Goal: Task Accomplishment & Management: Manage account settings

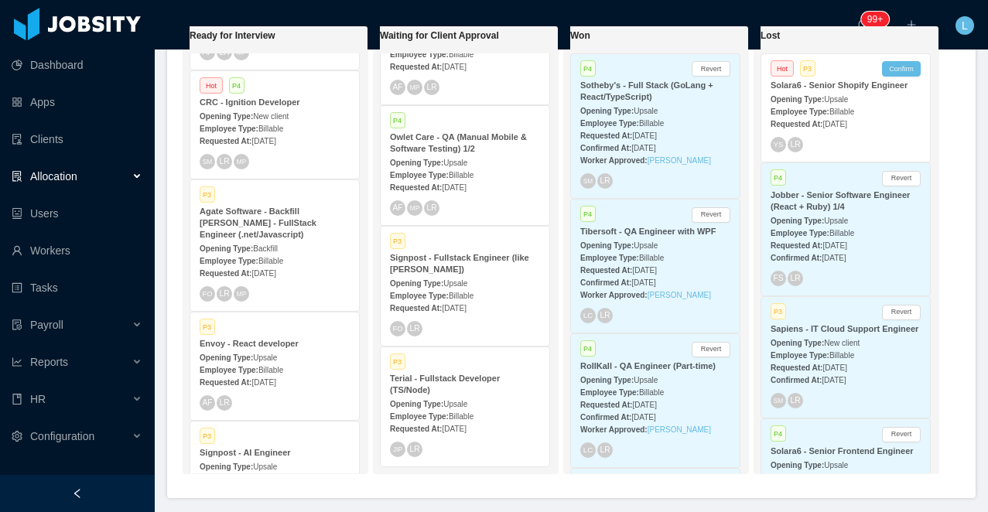
scroll to position [548, 0]
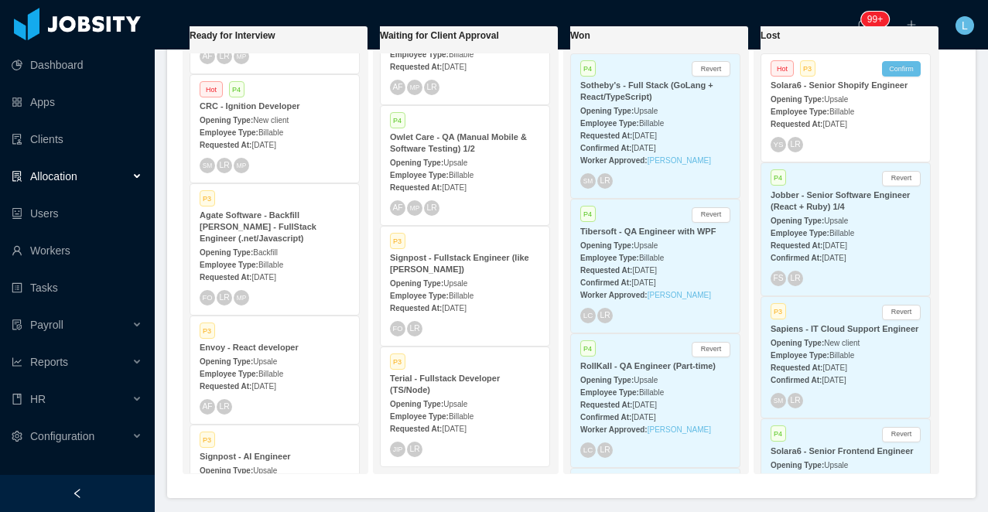
click at [265, 359] on div "Opening Type: Upsale" at bounding box center [275, 361] width 150 height 16
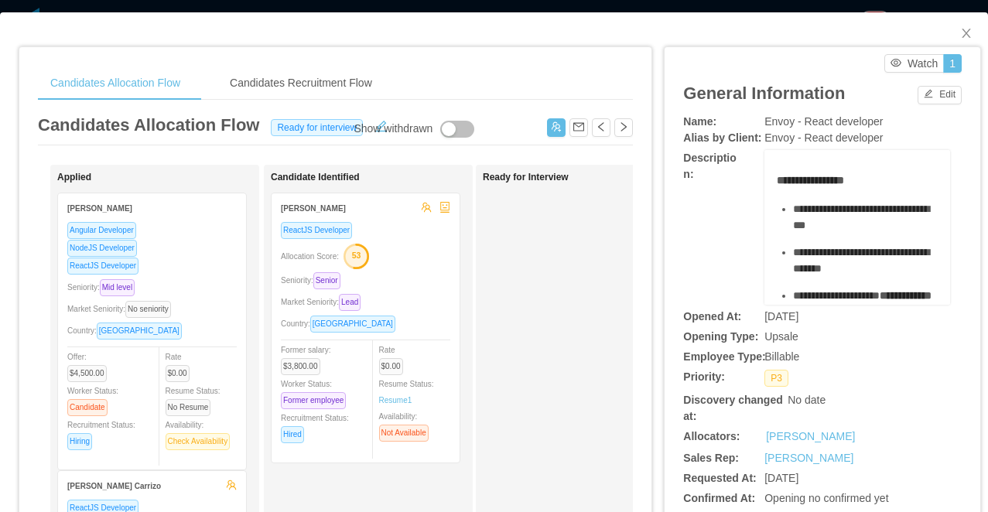
click at [457, 6] on div "Candidates Allocation Flow Candidates Recruitment Flow Candidates Allocation Fl…" at bounding box center [494, 256] width 988 height 512
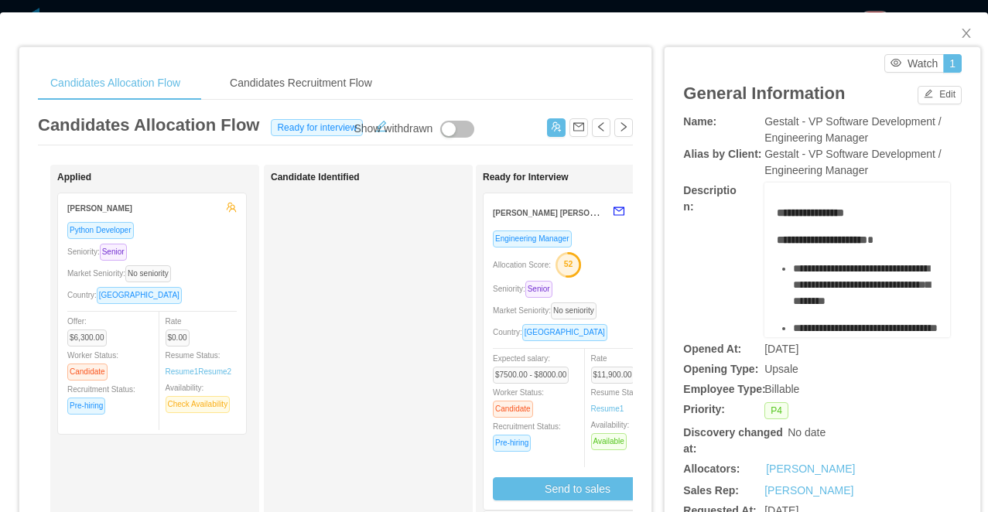
click at [628, 2] on div "Candidates Allocation Flow Candidates Recruitment Flow Candidates Allocation Fl…" at bounding box center [494, 256] width 988 height 512
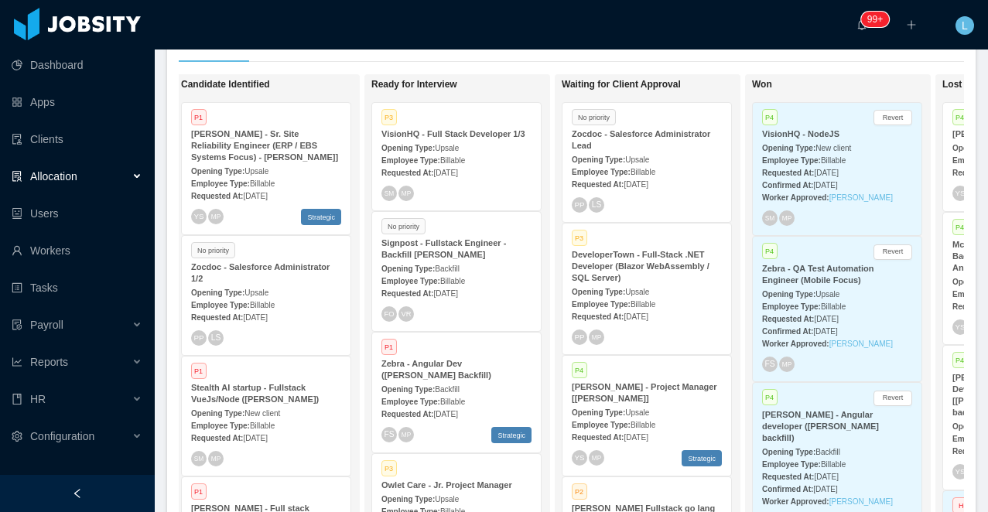
scroll to position [0, 414]
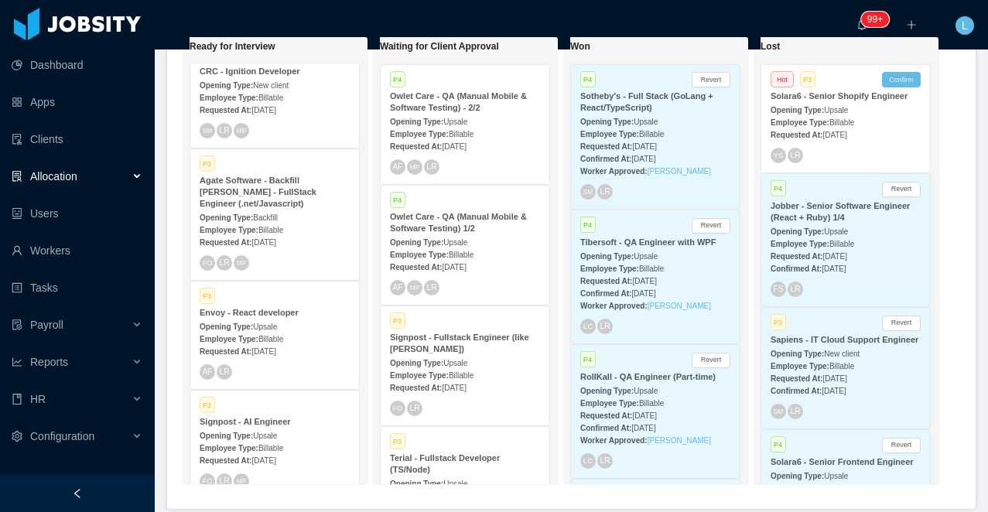
scroll to position [722, 0]
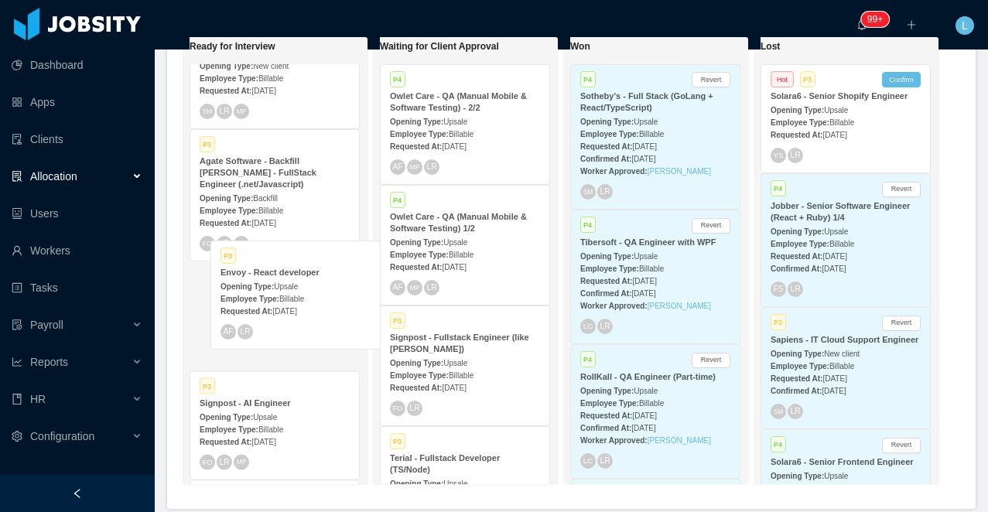
drag, startPoint x: 246, startPoint y: 318, endPoint x: 267, endPoint y: 294, distance: 31.8
click at [267, 294] on div "Ready for Interview P3 Owlet Care - Jr. Project Manager Opening Type: Upsale Em…" at bounding box center [297, 136] width 217 height 1629
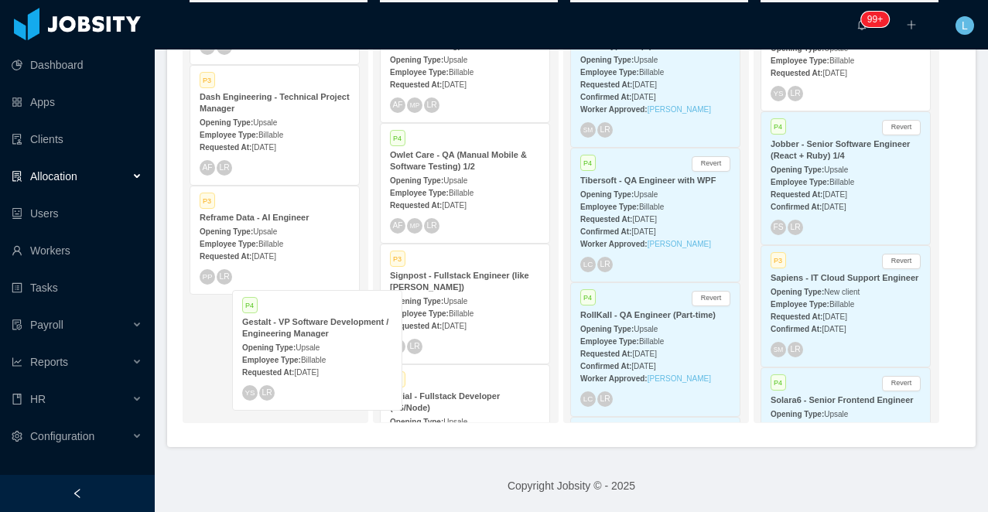
scroll to position [1, 0]
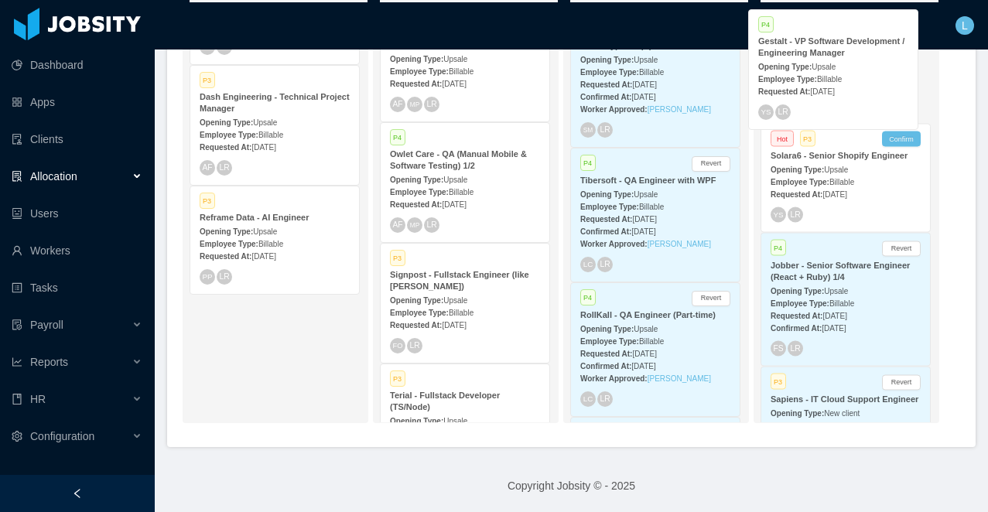
drag, startPoint x: 254, startPoint y: 344, endPoint x: 814, endPoint y: 61, distance: 626.7
click at [814, 61] on div "On Hold Looking for candidate Hot P1 Reframe Data - Senior Fullstack Engineer O…" at bounding box center [571, 204] width 785 height 461
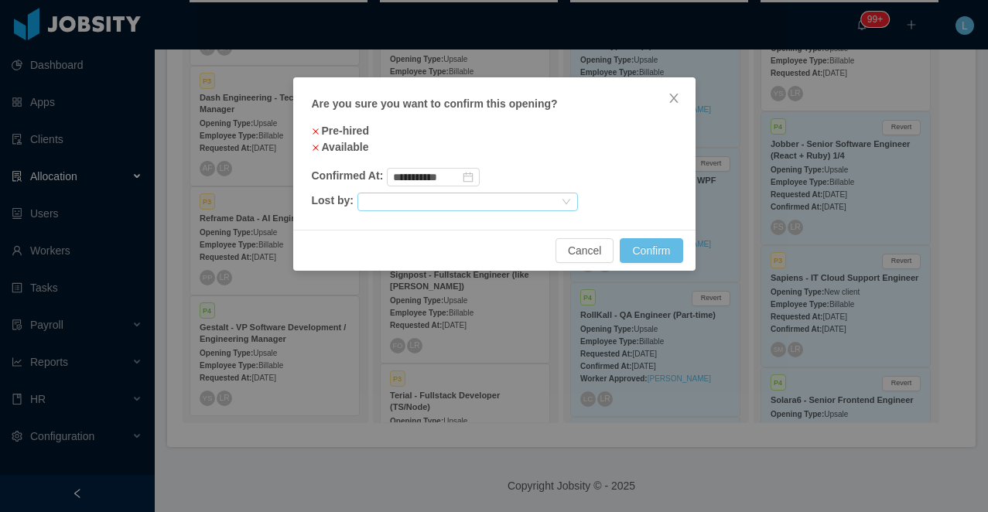
click at [463, 193] on div at bounding box center [460, 201] width 195 height 17
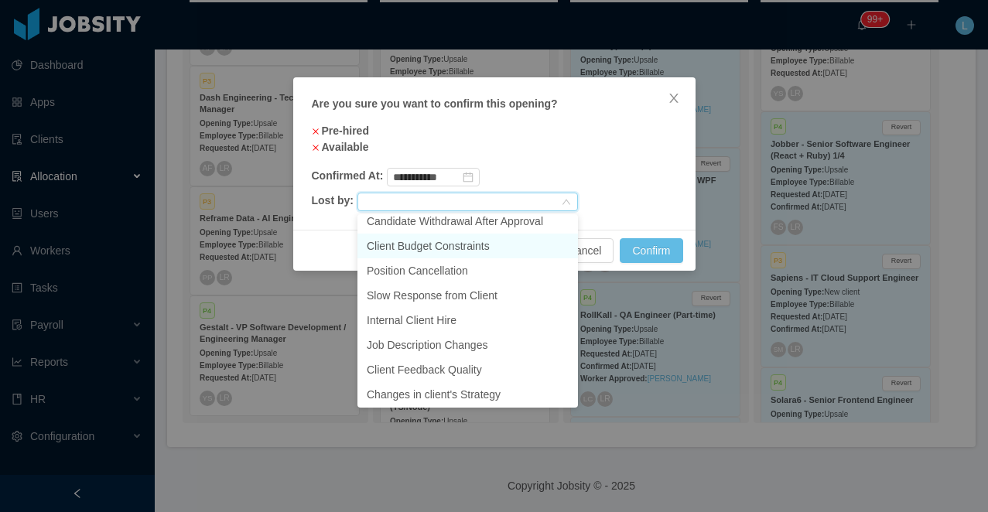
scroll to position [110, 0]
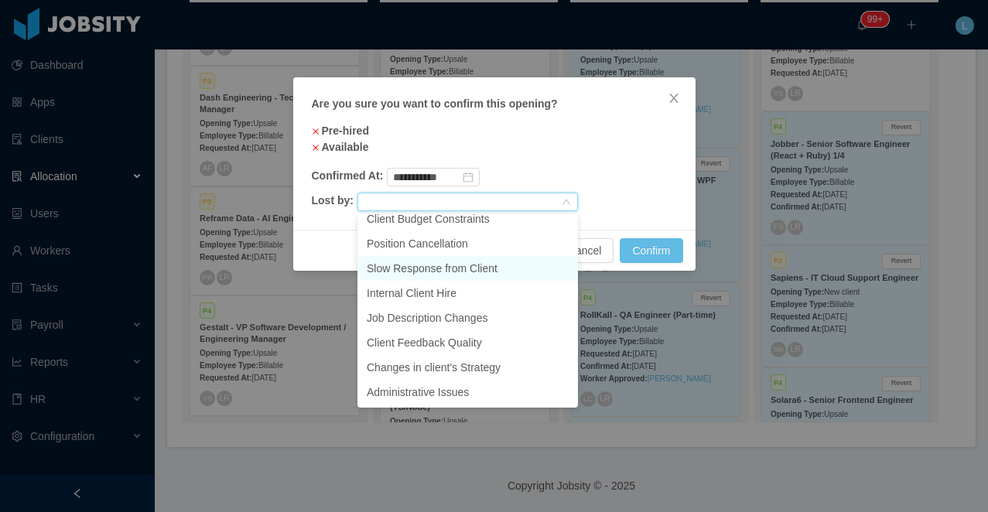
click at [486, 268] on li "Slow Response from Client" at bounding box center [467, 268] width 220 height 25
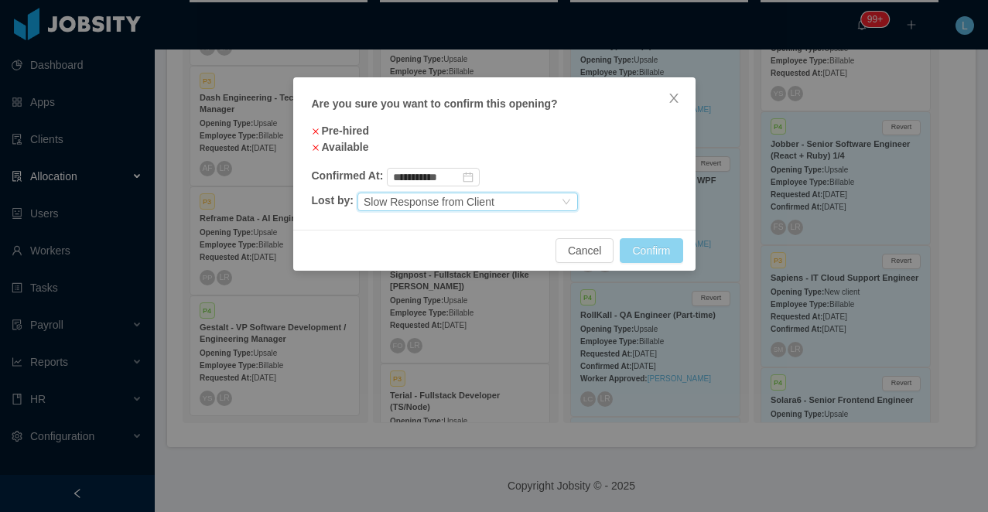
click at [657, 241] on button "Confirm" at bounding box center [650, 250] width 63 height 25
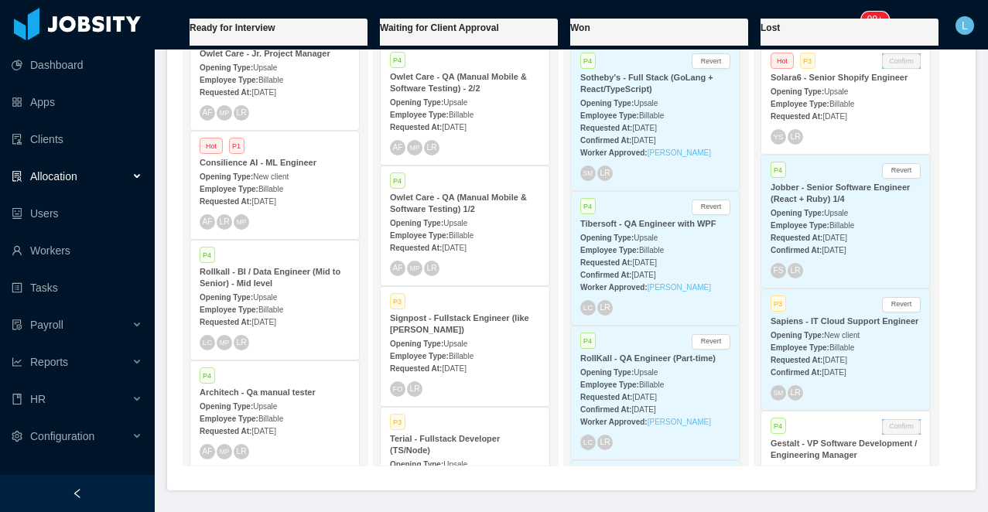
scroll to position [0, 0]
